Goal: Task Accomplishment & Management: Complete application form

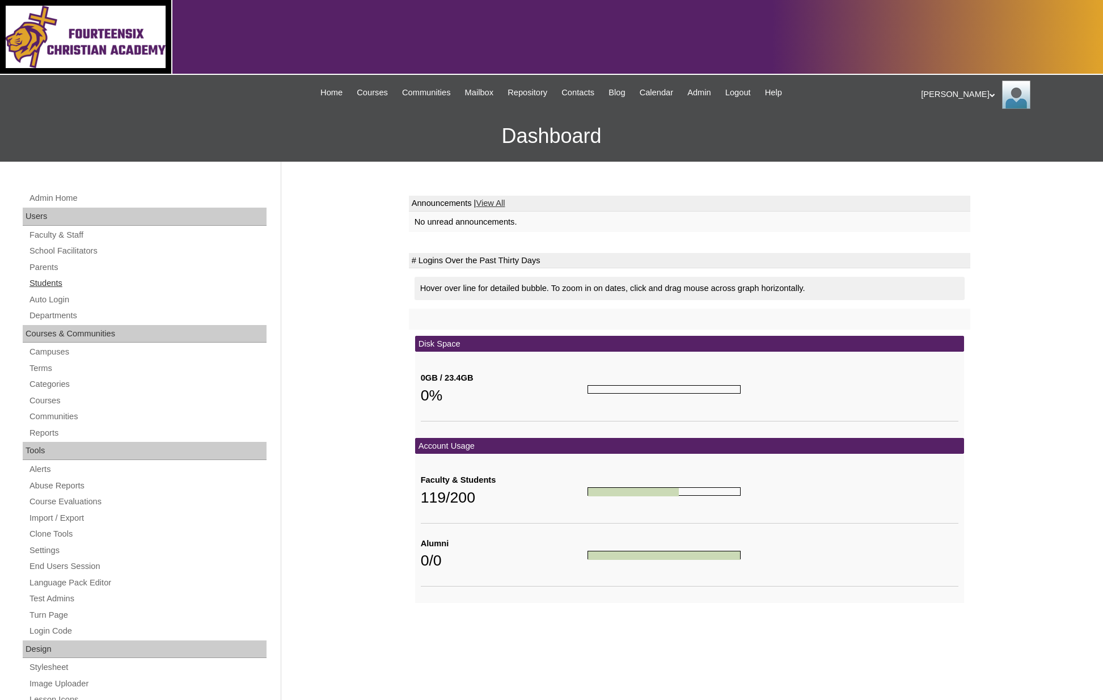
click at [56, 281] on link "Students" at bounding box center [147, 283] width 238 height 14
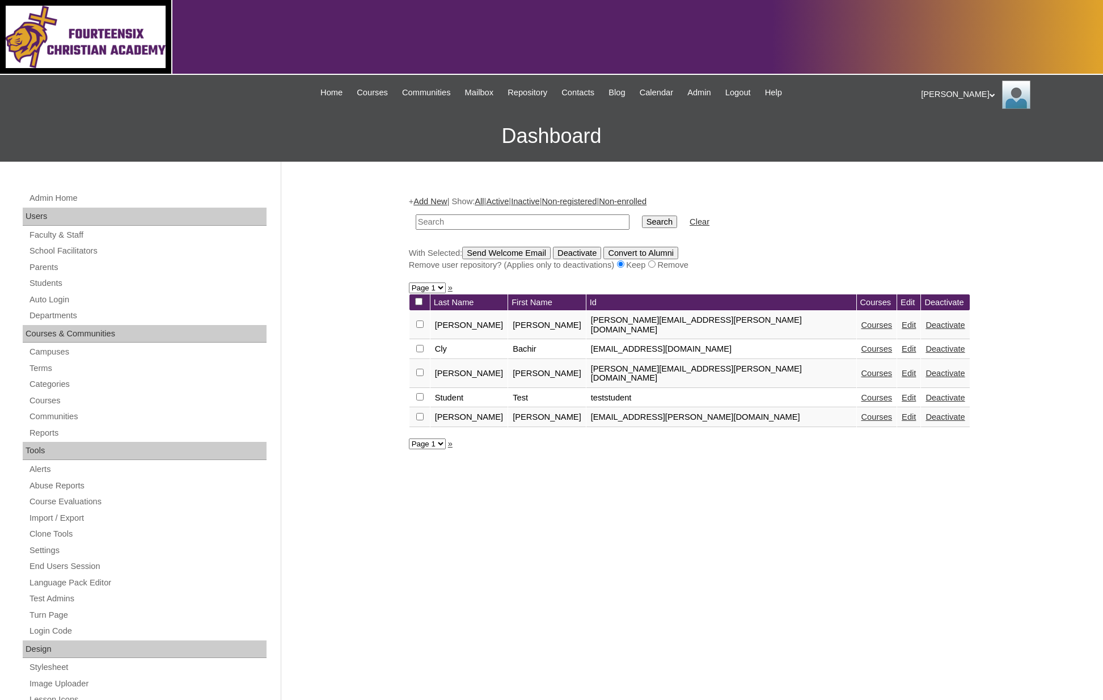
click at [426, 201] on link "Add New" at bounding box center [429, 201] width 33 height 9
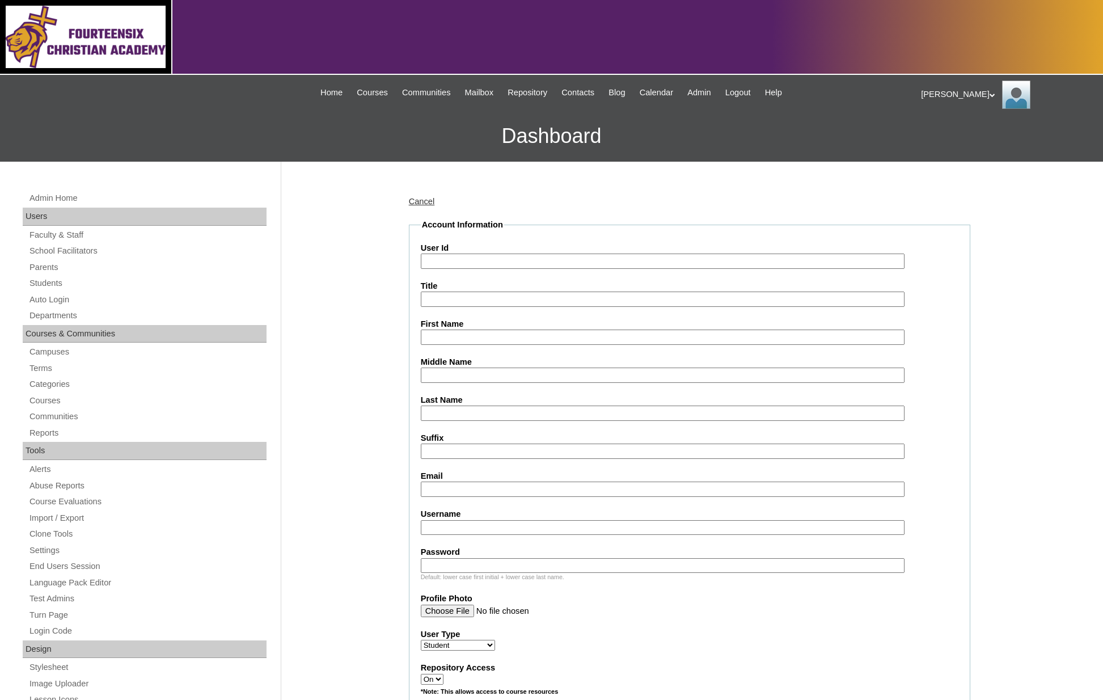
click at [454, 258] on input "User Id" at bounding box center [663, 260] width 484 height 15
type input "Leah.Waggoner@146Academy.com"
type input "Leah"
type input "Waggoner"
drag, startPoint x: 587, startPoint y: 260, endPoint x: 412, endPoint y: 257, distance: 175.3
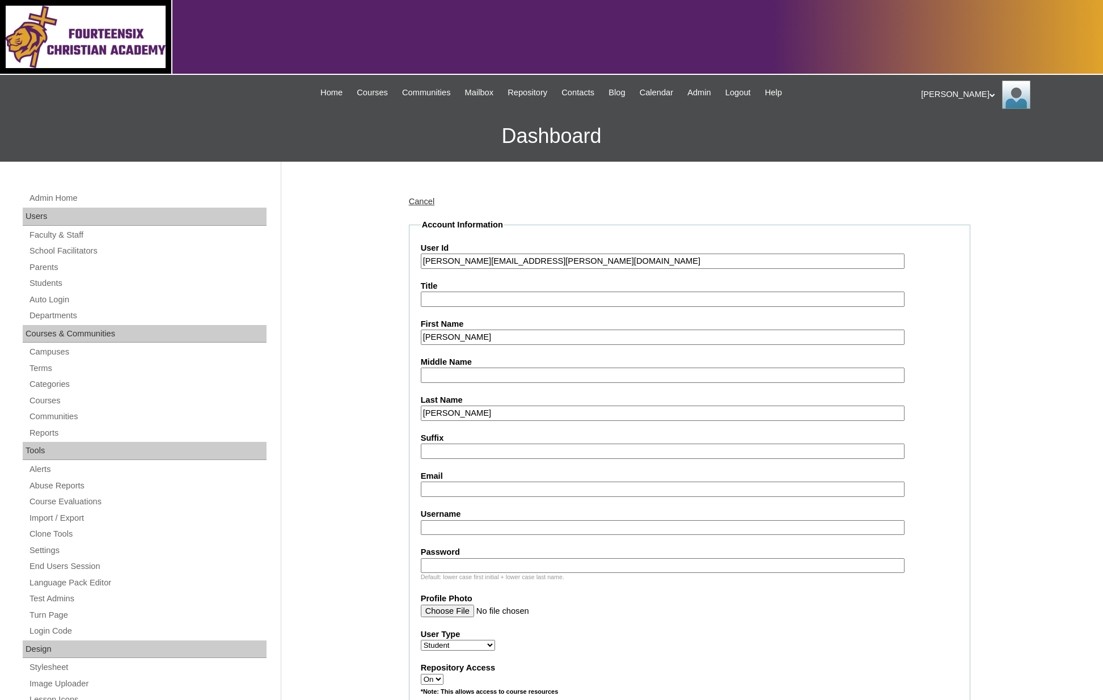
click at [412, 257] on fieldset "Account Information User Id Leah.Waggoner@146Academy.com Title First Name Leah …" at bounding box center [689, 677] width 561 height 917
click at [441, 481] on input "Email" at bounding box center [663, 488] width 484 height 15
paste input "Leah.Waggoner@146Academy.com"
type input "Leah.Waggoner@146Academy.com"
click at [434, 525] on input "Username" at bounding box center [663, 527] width 484 height 15
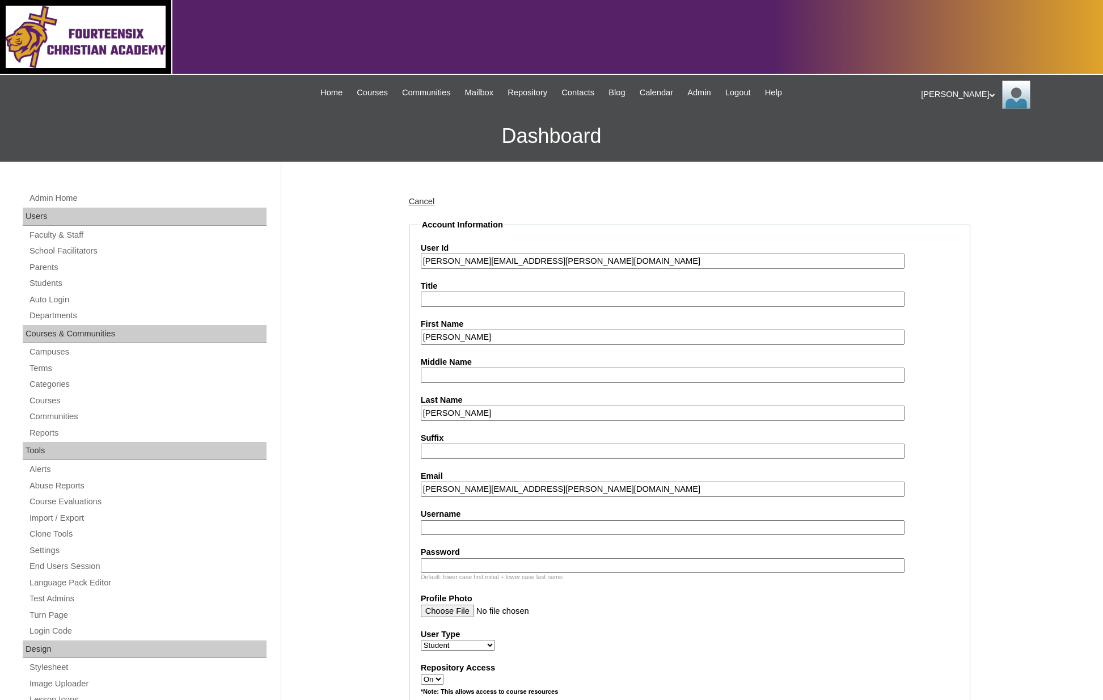
paste input "Leah.Waggoner@146Academy.com"
type input "Leah.Waggoner@146Academy.com"
click at [448, 558] on input "Password" at bounding box center [663, 565] width 484 height 15
drag, startPoint x: 450, startPoint y: 559, endPoint x: 416, endPoint y: 556, distance: 34.2
click at [416, 556] on fieldset "Account Information User Id Leah.Waggoner@146Academy.com Title First Name Leah …" at bounding box center [689, 677] width 561 height 917
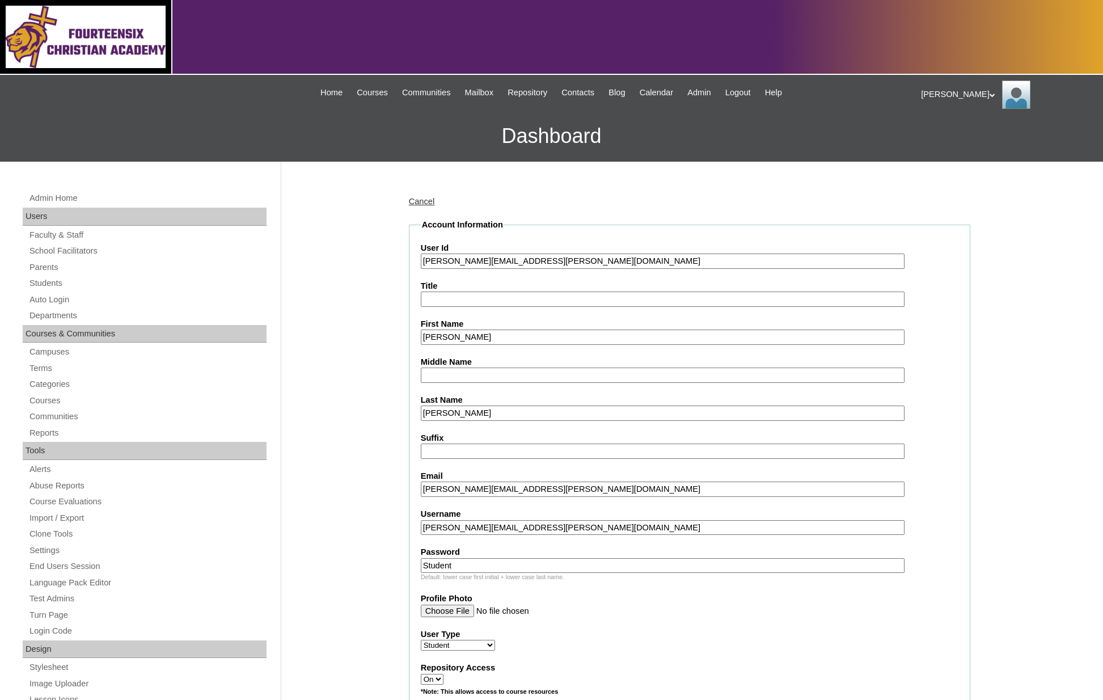
paste input "1764"
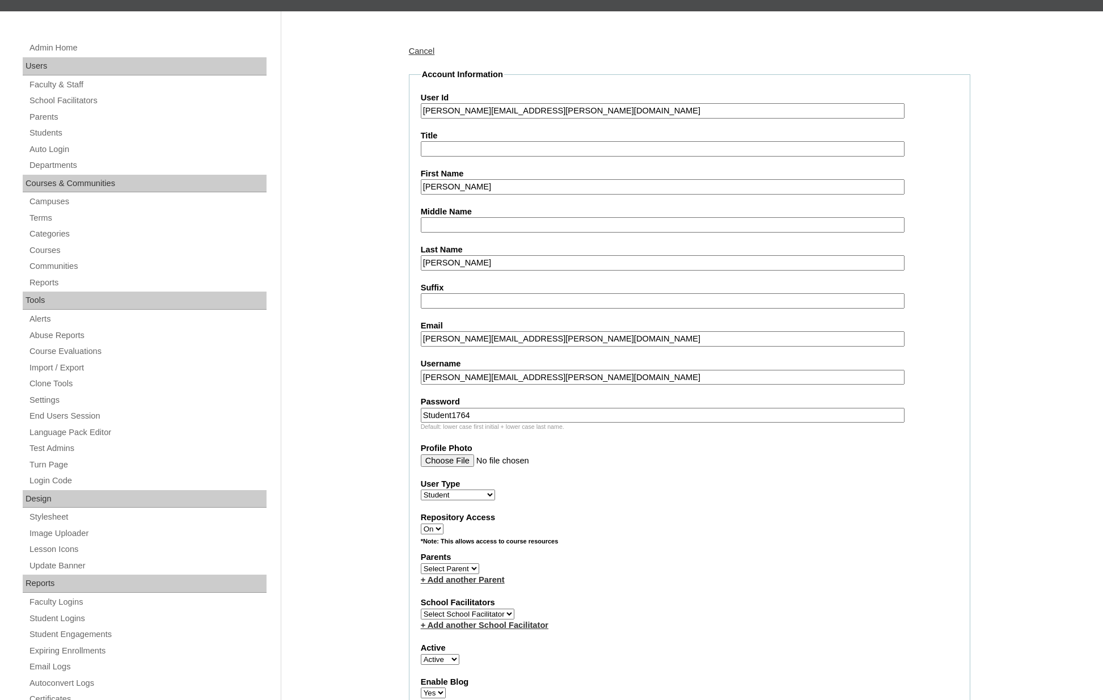
scroll to position [177, 0]
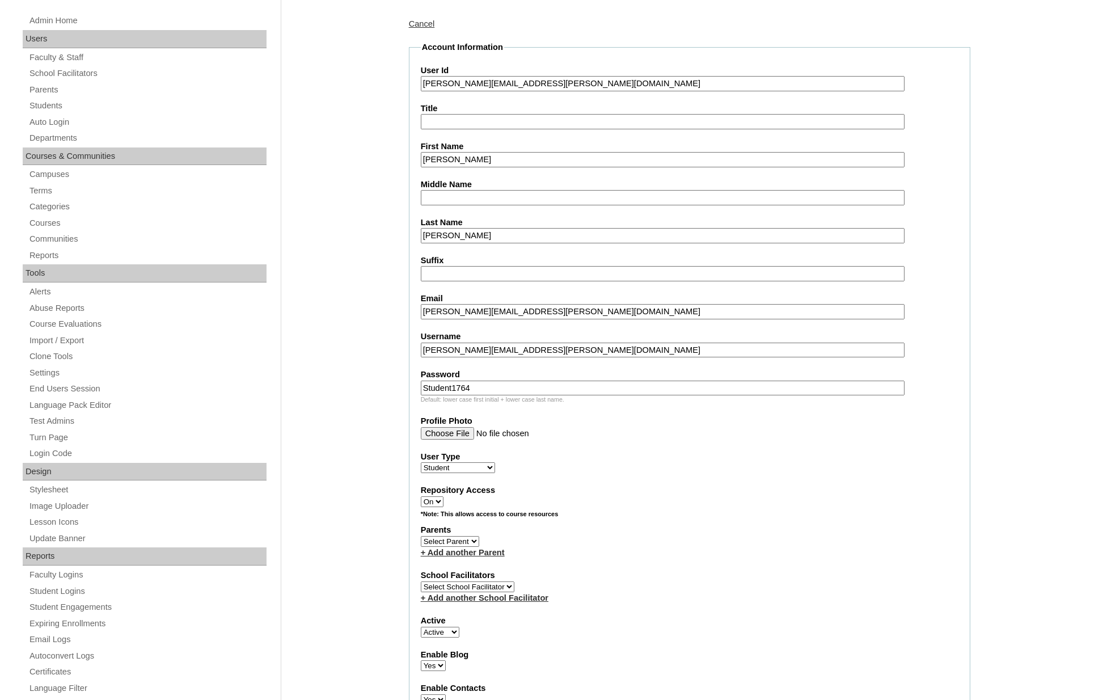
type input "Student1764"
select select "98815"
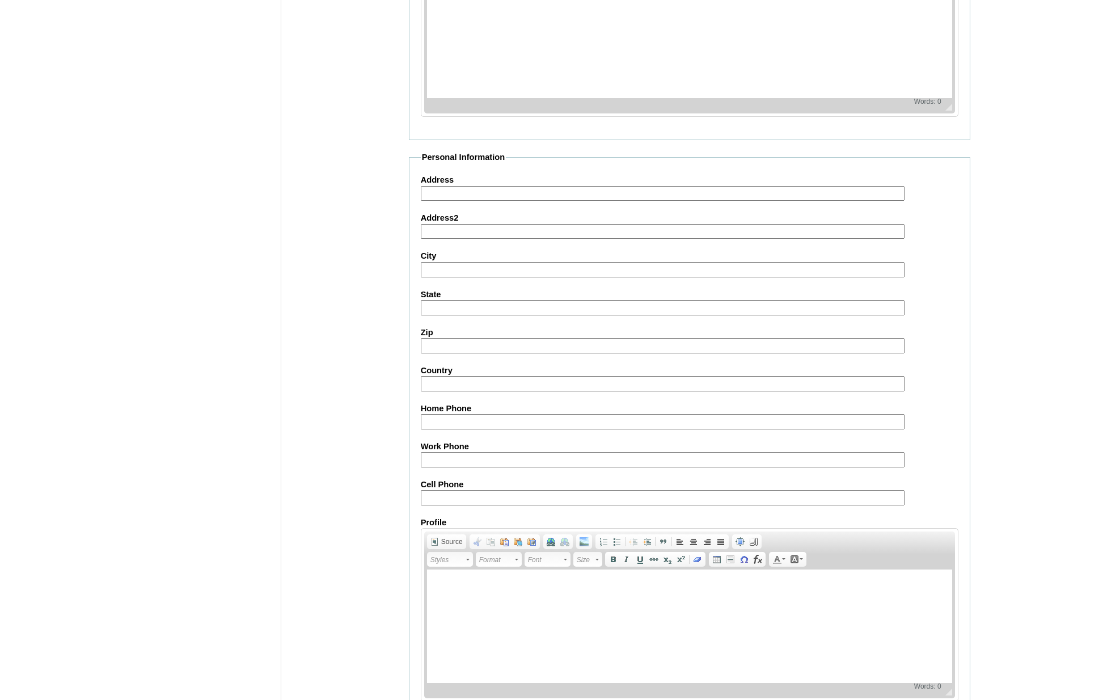
scroll to position [1042, 0]
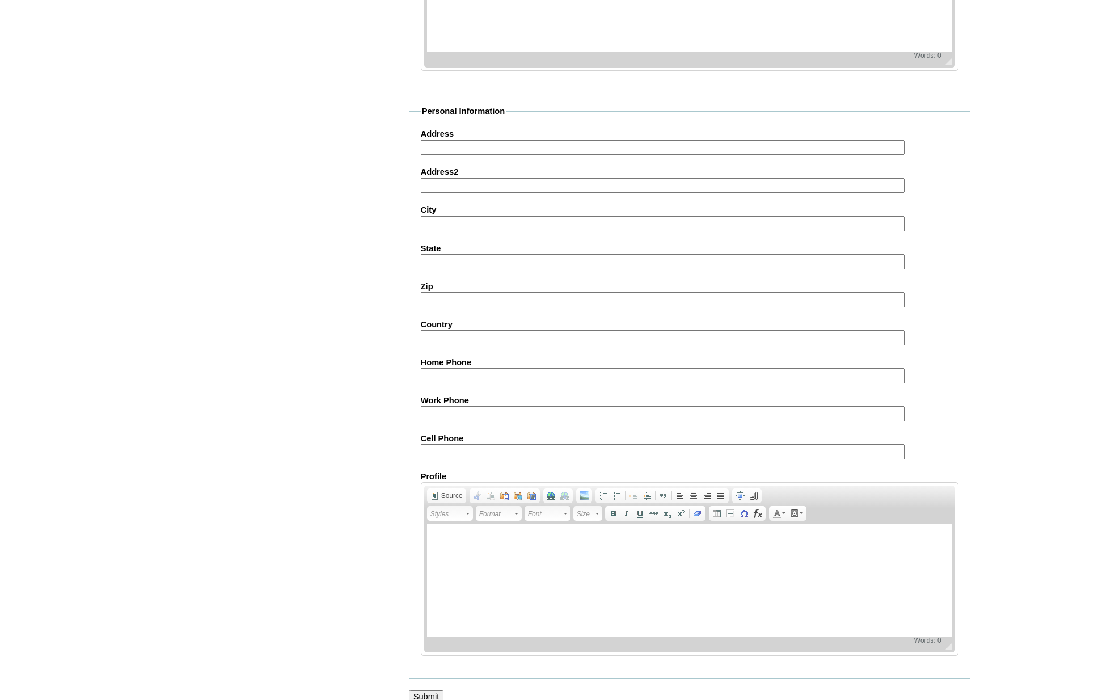
click at [422, 690] on input "Submit" at bounding box center [426, 696] width 35 height 12
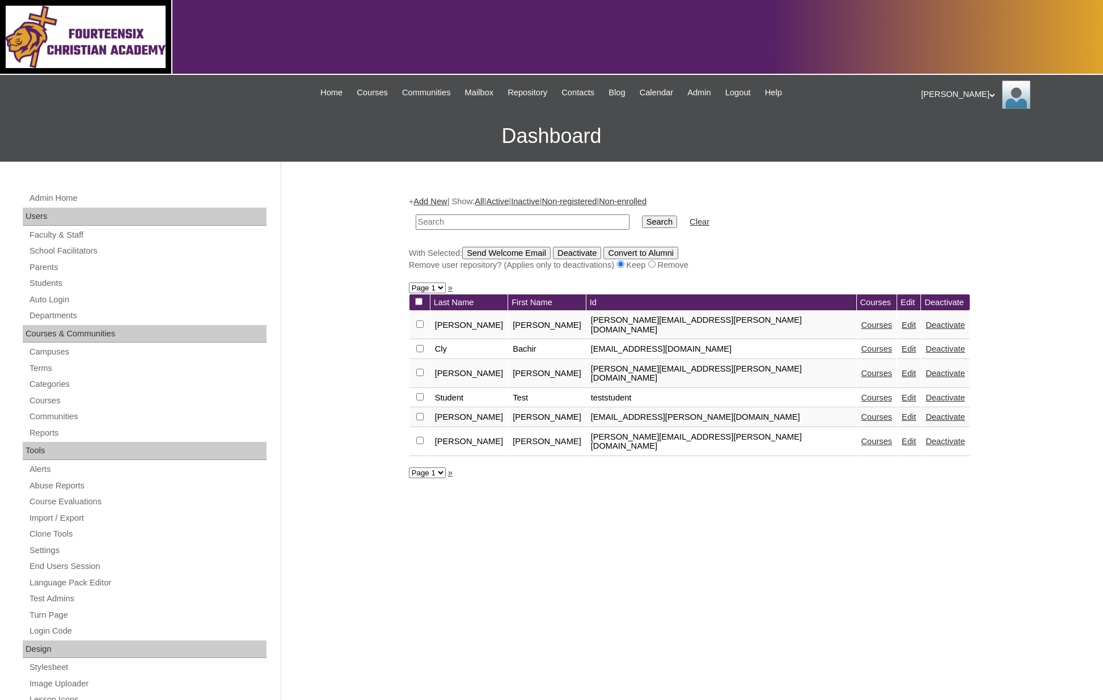
click at [417, 437] on input "checkbox" at bounding box center [419, 440] width 7 height 7
click at [509, 251] on input "Send Welcome Email" at bounding box center [506, 253] width 88 height 12
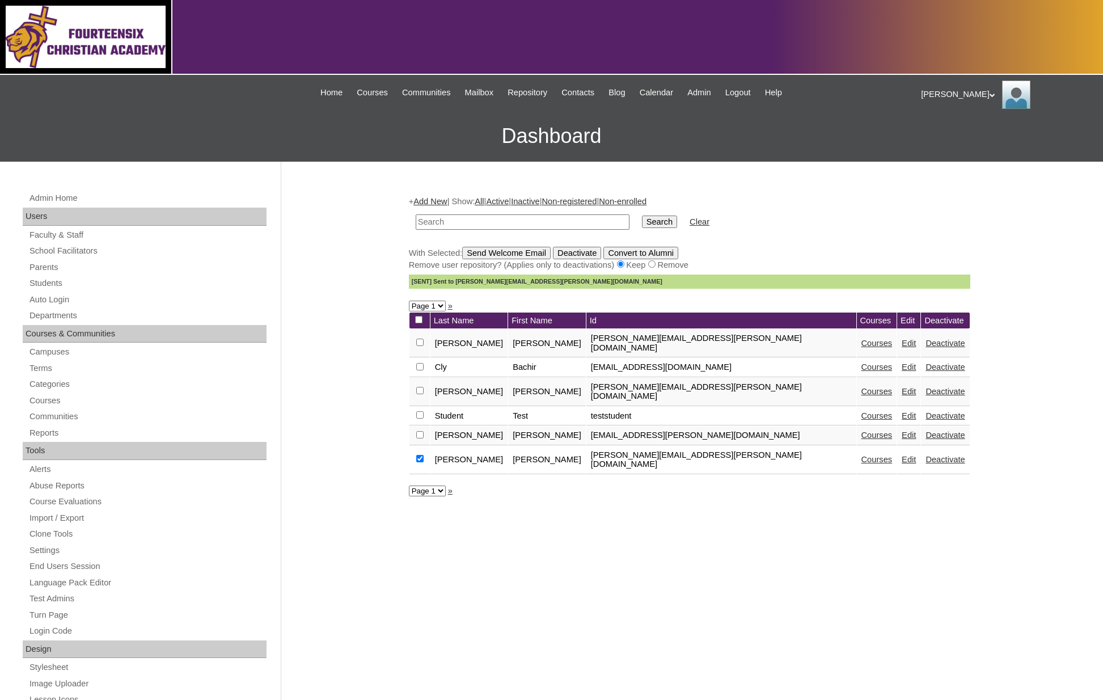
click at [419, 455] on input "checkbox" at bounding box center [419, 458] width 7 height 7
checkbox input "false"
click at [861, 455] on link "Courses" at bounding box center [876, 459] width 31 height 9
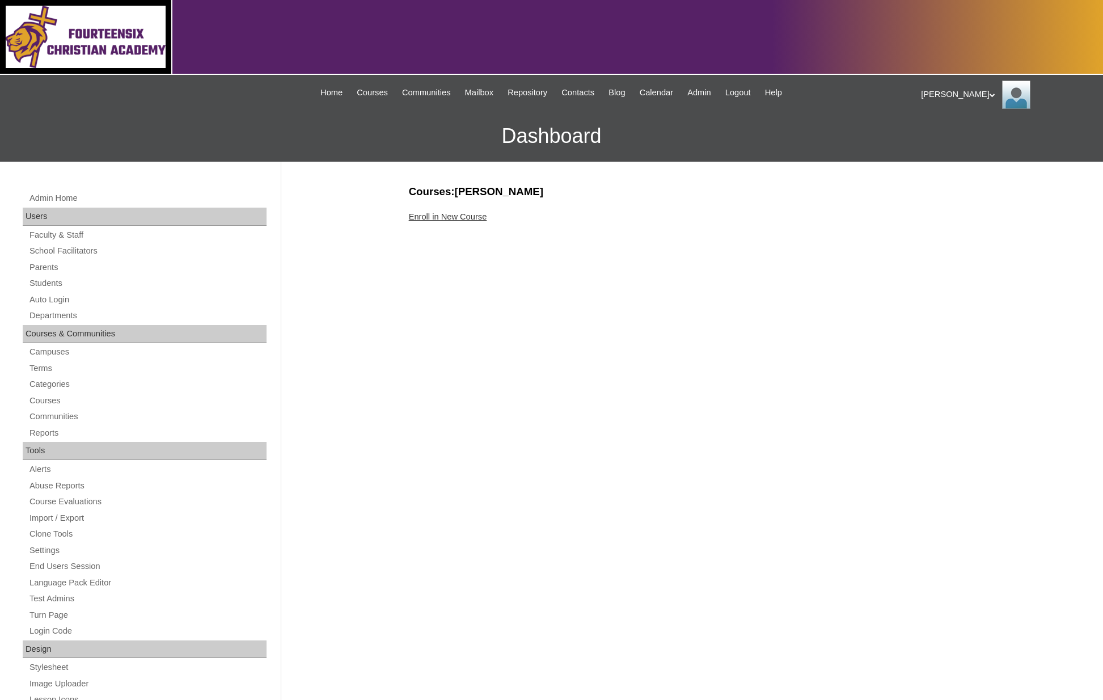
click at [464, 222] on div "Courses:[PERSON_NAME] Enroll in New Course" at bounding box center [686, 572] width 567 height 776
click at [462, 219] on link "Enroll in New Course" at bounding box center [448, 216] width 78 height 9
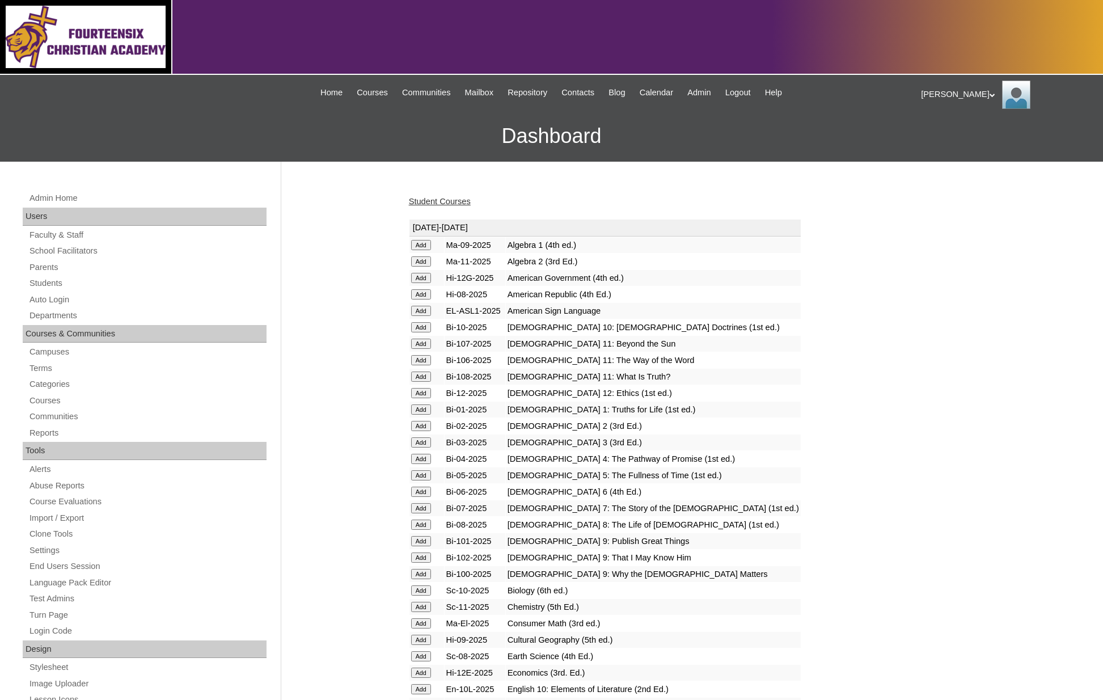
click at [425, 260] on input "Add" at bounding box center [421, 261] width 20 height 10
click at [941, 96] on div "[PERSON_NAME] My Profile My Settings Logout" at bounding box center [1006, 95] width 171 height 28
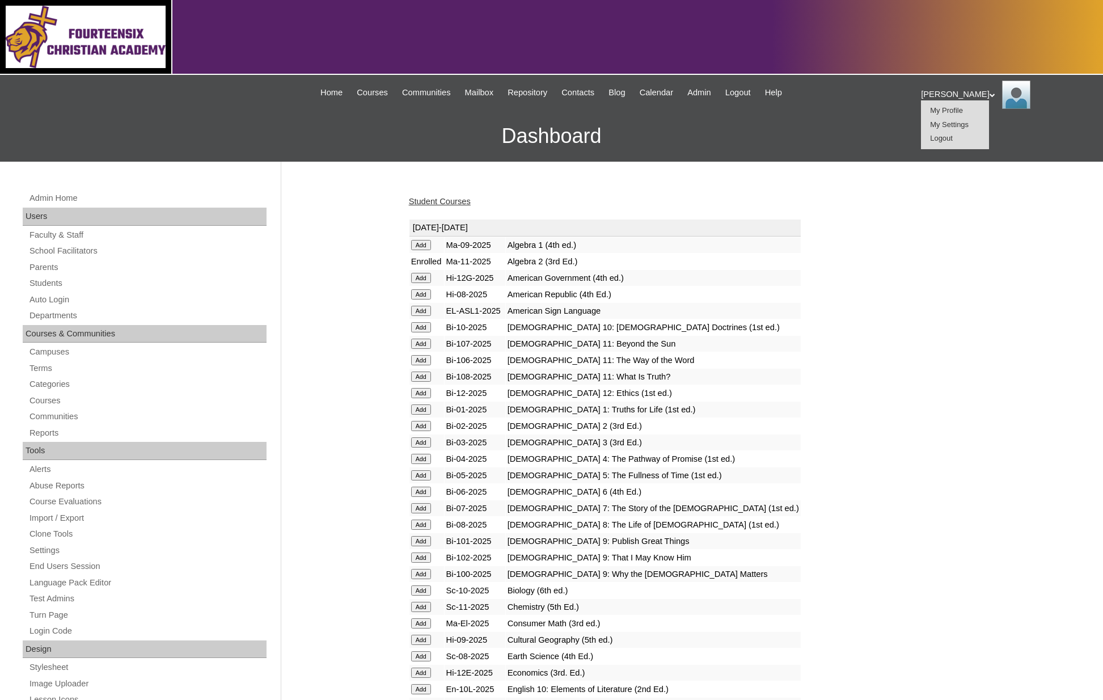
click at [944, 137] on span "Logout" at bounding box center [941, 138] width 23 height 9
